Goal: Task Accomplishment & Management: Complete application form

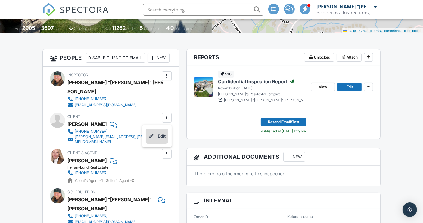
click at [164, 136] on li "Edit" at bounding box center [157, 135] width 22 height 15
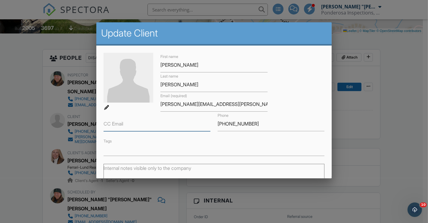
click at [130, 124] on input "CC Email" at bounding box center [157, 123] width 107 height 15
paste input "brian.rolczynski@gmail.com"
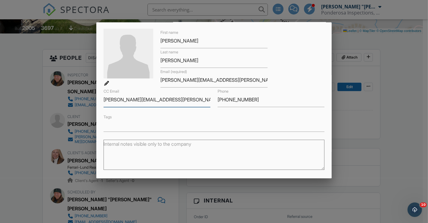
scroll to position [85, 0]
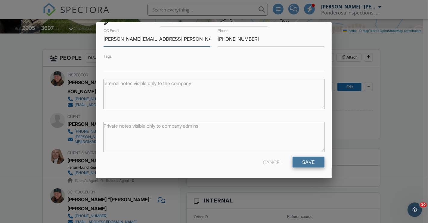
type input "brian.rolczynski@gmail.com"
click at [306, 160] on input "Save" at bounding box center [309, 161] width 32 height 11
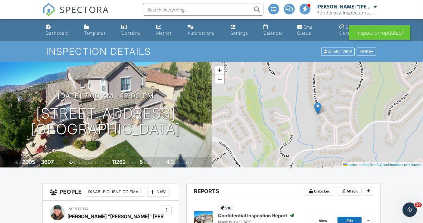
click at [64, 31] on div "Dashboard" at bounding box center [57, 32] width 23 height 5
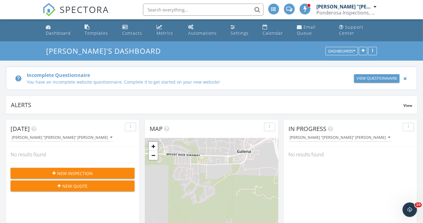
click at [405, 79] on div at bounding box center [405, 78] width 6 height 7
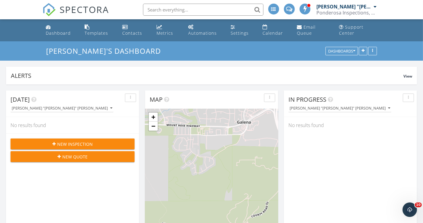
click at [75, 145] on span "New Inspection" at bounding box center [75, 144] width 36 height 6
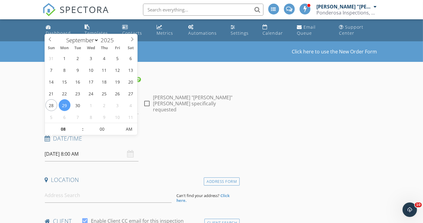
click at [65, 146] on input "[DATE] 8:00 AM" at bounding box center [92, 153] width 94 height 15
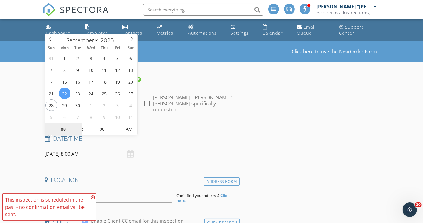
type input "09/22/2025 8:00 AM"
type input "09"
type input "09/22/2025 9:00 AM"
click at [81, 124] on span at bounding box center [80, 126] width 4 height 6
type input "10"
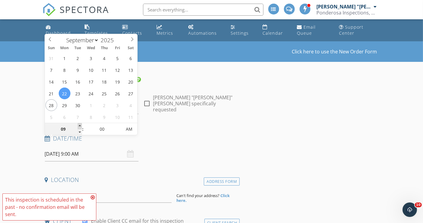
type input "09/22/2025 10:00 AM"
click at [81, 124] on span at bounding box center [80, 126] width 4 height 6
type input "11"
type input "09/22/2025 11:00 AM"
click at [81, 124] on span at bounding box center [80, 126] width 4 height 6
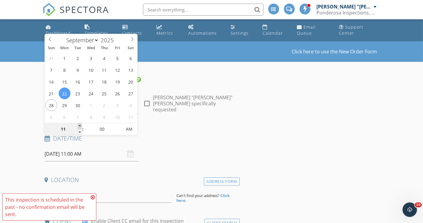
type input "12"
type input "09/22/2025 12:00 PM"
click at [81, 124] on span at bounding box center [80, 126] width 4 height 6
type input "01"
type input "09/22/2025 1:00 PM"
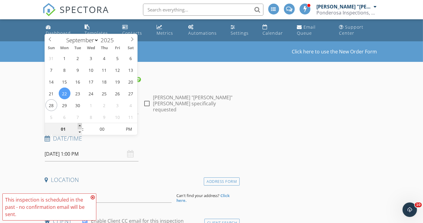
click at [81, 124] on span at bounding box center [80, 126] width 4 height 6
type input "02"
type input "[DATE] 2:00 PM"
click at [81, 124] on span at bounding box center [80, 126] width 4 height 6
click at [93, 197] on icon at bounding box center [93, 197] width 4 height 5
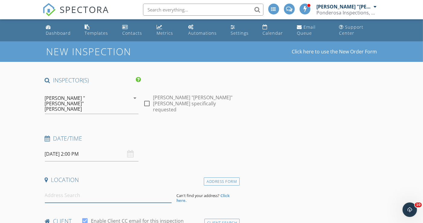
click at [83, 188] on input at bounding box center [108, 195] width 127 height 15
paste input "2240 Evergreen Park"
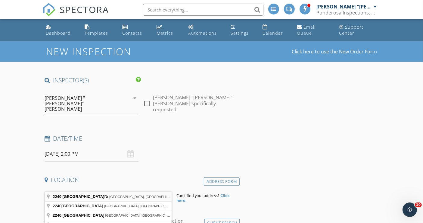
type input "2240 Evergreen Park Dr, Reno, NV, USA"
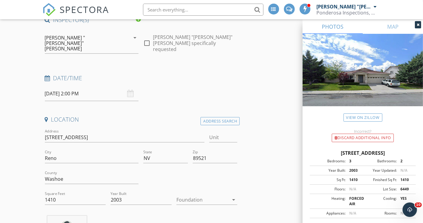
scroll to position [67, 0]
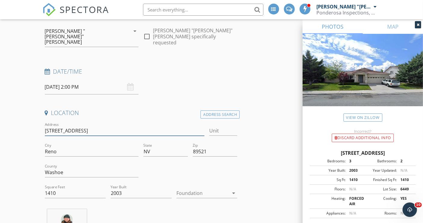
click at [105, 126] on input "2240 Evergreen Park Dr" at bounding box center [125, 131] width 160 height 10
type input "[STREET_ADDRESS]"
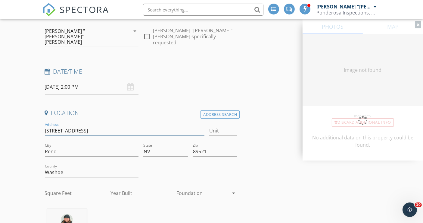
type input "1410"
type input "2003"
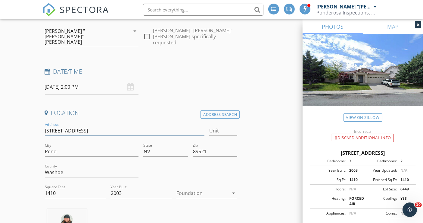
type input "[STREET_ADDRESS]"
click at [188, 188] on div at bounding box center [202, 193] width 53 height 10
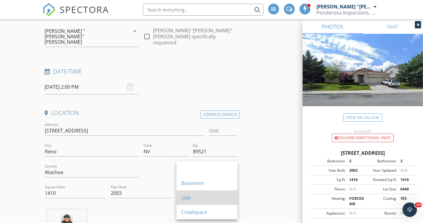
click at [188, 197] on div "Slab" at bounding box center [206, 197] width 51 height 7
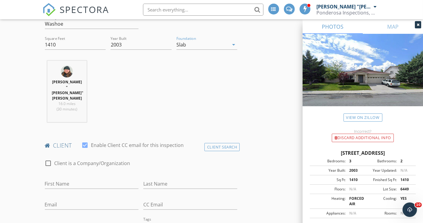
scroll to position [234, 0]
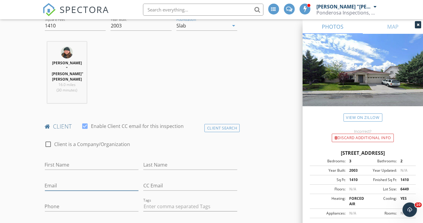
click at [76, 180] on input "Email" at bounding box center [92, 185] width 94 height 10
paste input "[EMAIL_ADDRESS][DOMAIN_NAME]"
type input "[EMAIL_ADDRESS][DOMAIN_NAME]"
drag, startPoint x: 65, startPoint y: 145, endPoint x: 61, endPoint y: 147, distance: 4.3
click at [65, 160] on input "First Name" at bounding box center [92, 165] width 94 height 10
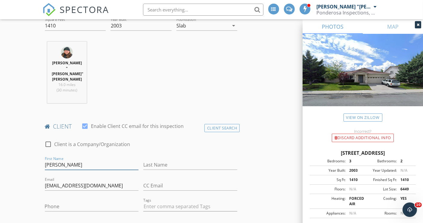
type input "[PERSON_NAME]"
click at [156, 160] on input "Last Name" at bounding box center [190, 165] width 94 height 10
type input "[PERSON_NAME]"
click at [85, 201] on input "Phone" at bounding box center [92, 206] width 94 height 10
paste input "[PHONE_NUMBER]"
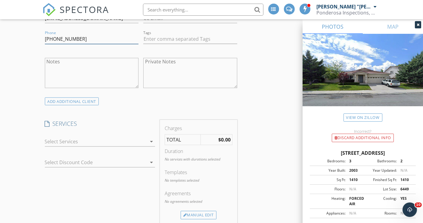
scroll to position [401, 0]
type input "[PHONE_NUMBER]"
click at [70, 136] on div at bounding box center [96, 141] width 102 height 10
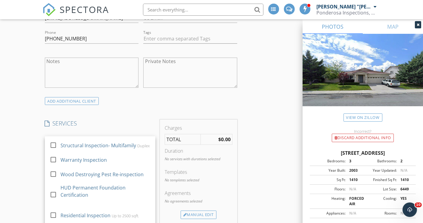
scroll to position [156, 0]
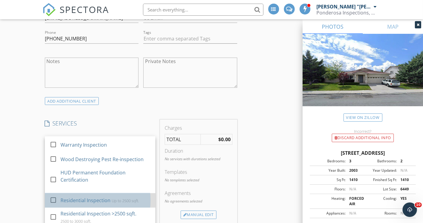
click at [78, 196] on div "Residential Inspection" at bounding box center [85, 199] width 50 height 7
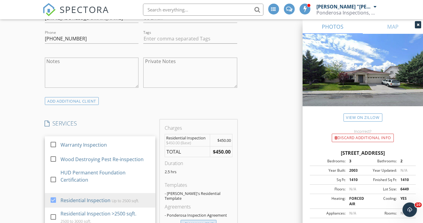
click at [203, 219] on div "Manual Edit" at bounding box center [199, 223] width 36 height 8
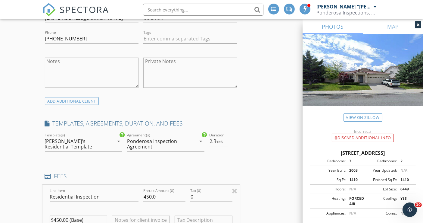
click at [231, 188] on div "Tax ($) 0" at bounding box center [211, 198] width 42 height 20
click at [234, 187] on div at bounding box center [235, 190] width 6 height 7
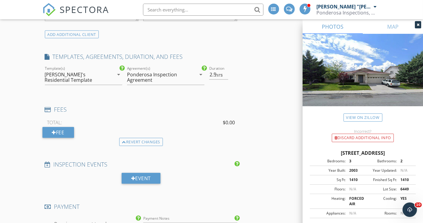
scroll to position [468, 0]
click at [49, 221] on div at bounding box center [48, 226] width 10 height 10
checkbox input "false"
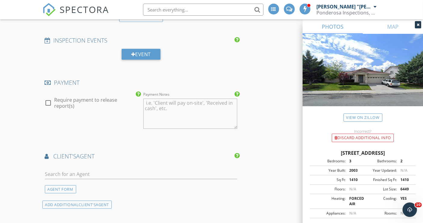
scroll to position [602, 0]
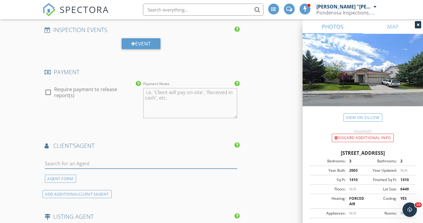
click at [86, 158] on input "text" at bounding box center [141, 163] width 193 height 10
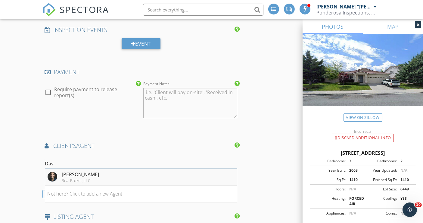
type input "Dav"
click at [69, 170] on div "[PERSON_NAME]" at bounding box center [80, 173] width 37 height 7
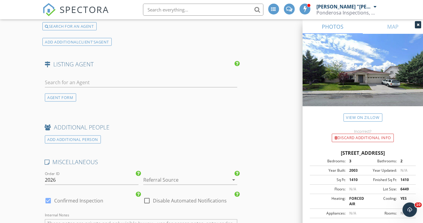
scroll to position [870, 0]
drag, startPoint x: 46, startPoint y: 159, endPoint x: 58, endPoint y: 160, distance: 12.7
click at [58, 174] on input "2026" at bounding box center [92, 179] width 94 height 10
type input "2025-09-22-002"
click at [173, 174] on div at bounding box center [181, 179] width 77 height 10
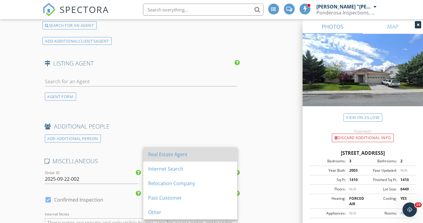
click at [172, 153] on div "Real Estate Agent" at bounding box center [190, 154] width 84 height 7
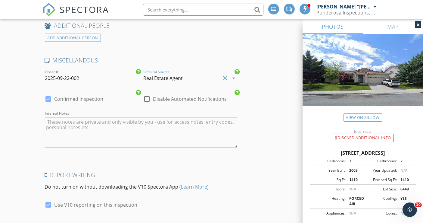
scroll to position [1028, 0]
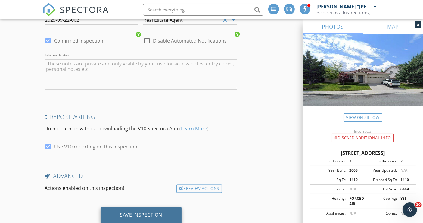
click at [140, 212] on div "Save Inspection" at bounding box center [141, 215] width 42 height 6
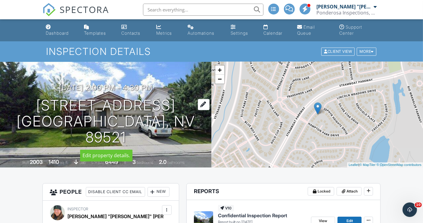
click at [204, 105] on div at bounding box center [204, 104] width 12 height 11
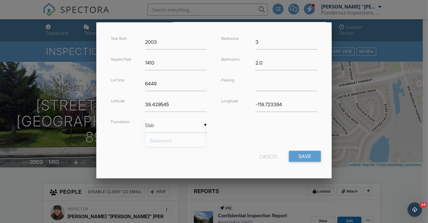
scroll to position [2, 0]
click at [201, 124] on div "▼ Slab Basement Slab Crawlspace Basement Slab Crawlspace" at bounding box center [176, 125] width 62 height 15
click at [186, 167] on span "Crawlspace" at bounding box center [175, 170] width 60 height 15
type input "Crawlspace"
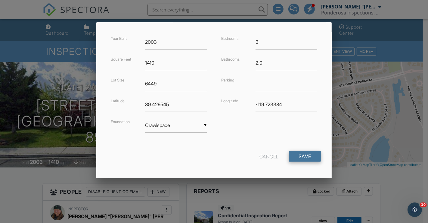
click at [294, 152] on input "Save" at bounding box center [305, 156] width 32 height 11
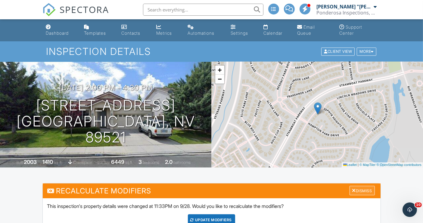
click at [362, 191] on div "Dismiss" at bounding box center [362, 189] width 25 height 9
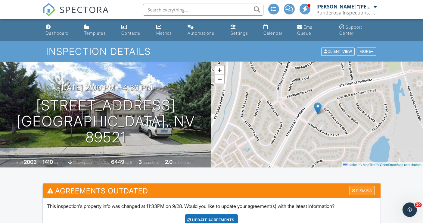
click at [360, 191] on div "Dismiss" at bounding box center [362, 189] width 25 height 9
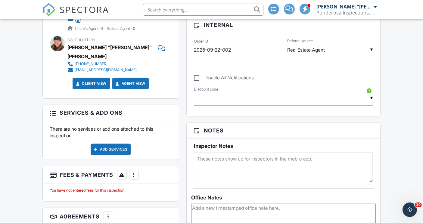
scroll to position [401, 0]
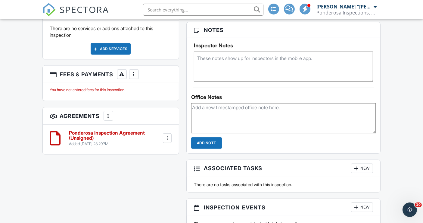
click at [167, 135] on div at bounding box center [167, 138] width 6 height 6
click at [152, 177] on li "Delete" at bounding box center [151, 184] width 34 height 15
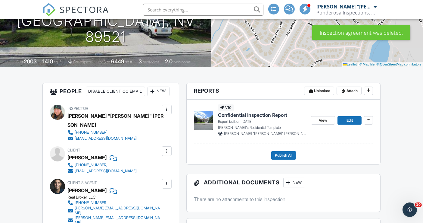
click at [242, 114] on span "Confidential Inspection Report" at bounding box center [252, 114] width 69 height 7
